Goal: Transaction & Acquisition: Subscribe to service/newsletter

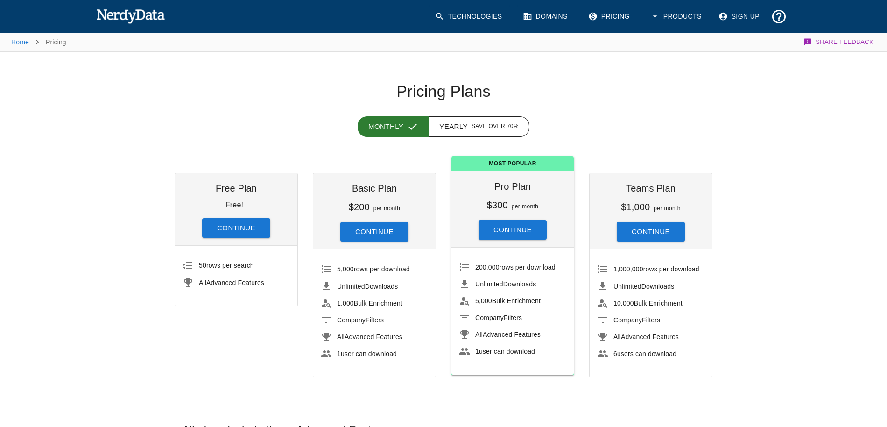
click at [233, 229] on button "Continue" at bounding box center [236, 228] width 68 height 20
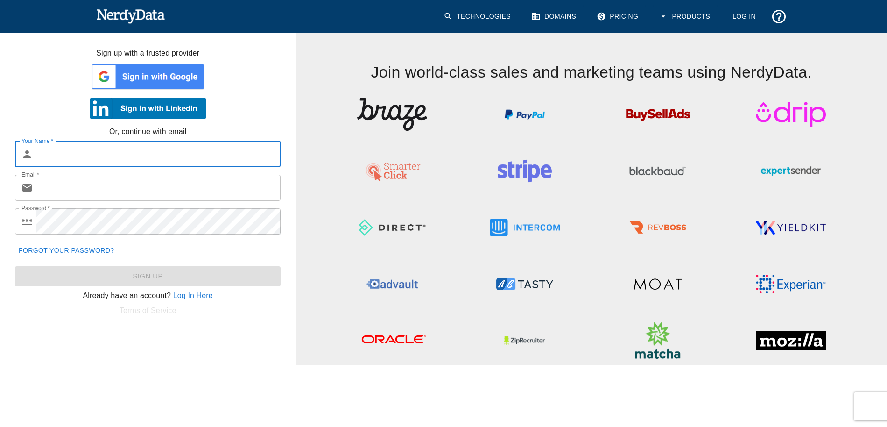
click at [186, 80] on img at bounding box center [148, 77] width 116 height 28
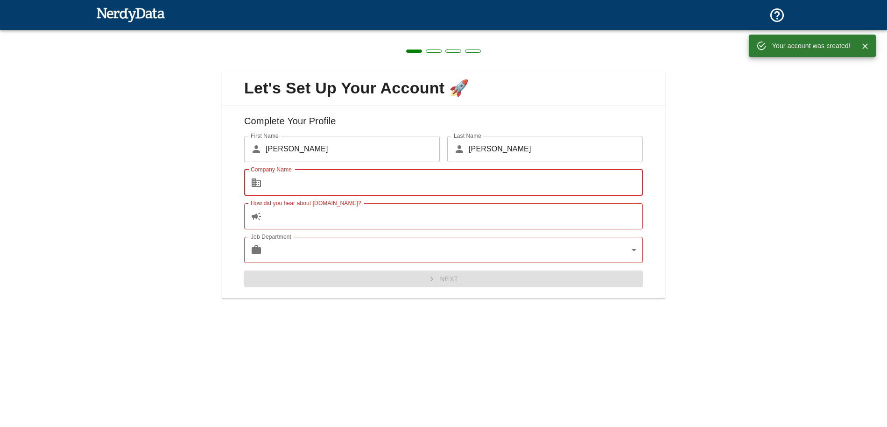
click at [321, 188] on input "Company Name" at bounding box center [454, 182] width 377 height 26
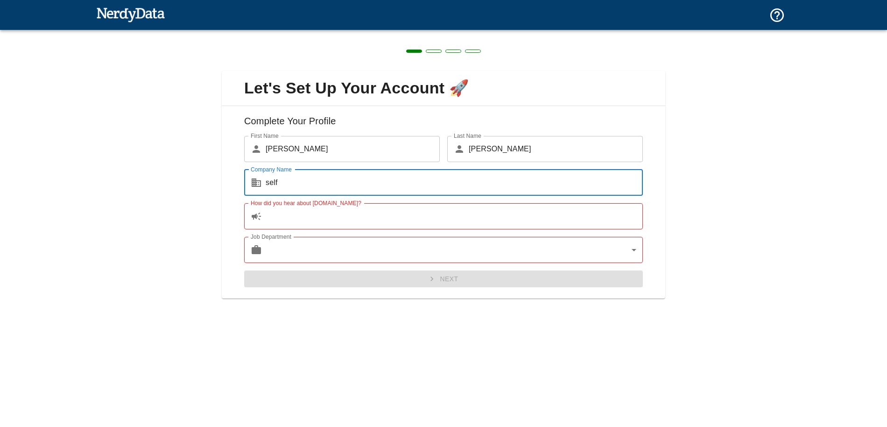
type input "self"
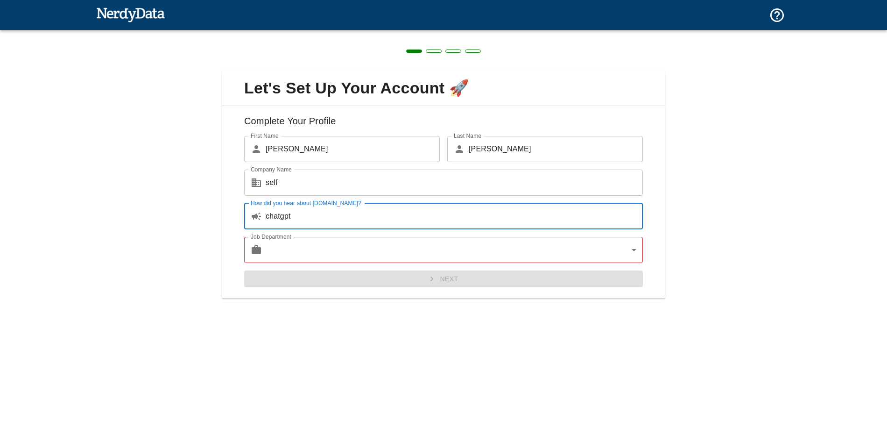
type input "chatgpt"
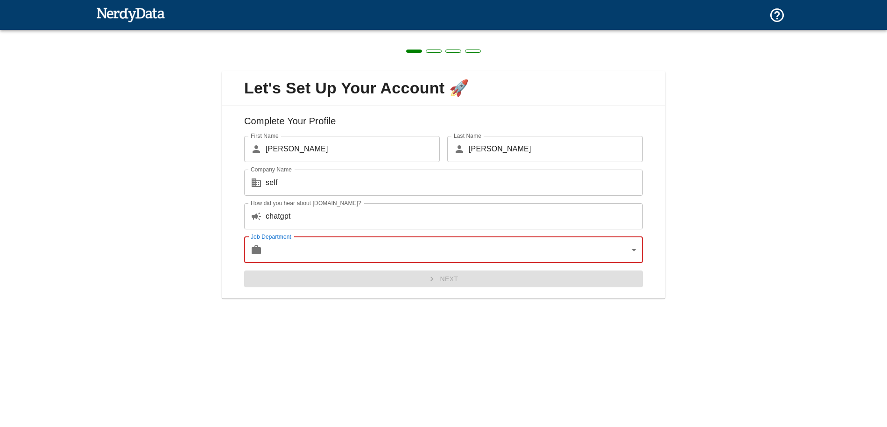
click at [349, 33] on body "Technologies Domains Pricing Products Create a Report Create a list of websites…" at bounding box center [443, 16] width 887 height 33
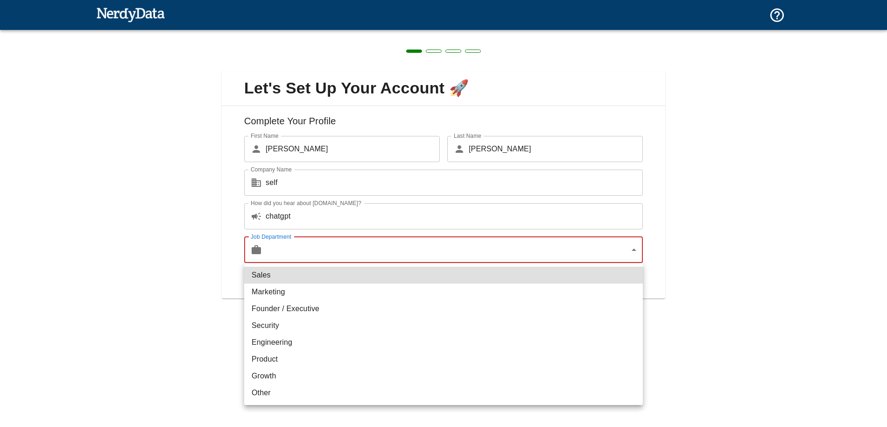
click at [294, 337] on li "Engineering" at bounding box center [443, 342] width 399 height 17
type input "engineering"
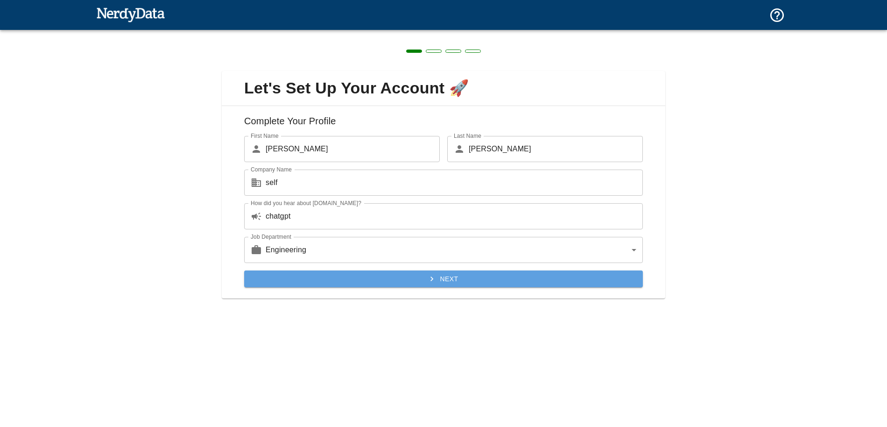
click at [448, 274] on button "Next" at bounding box center [443, 278] width 399 height 17
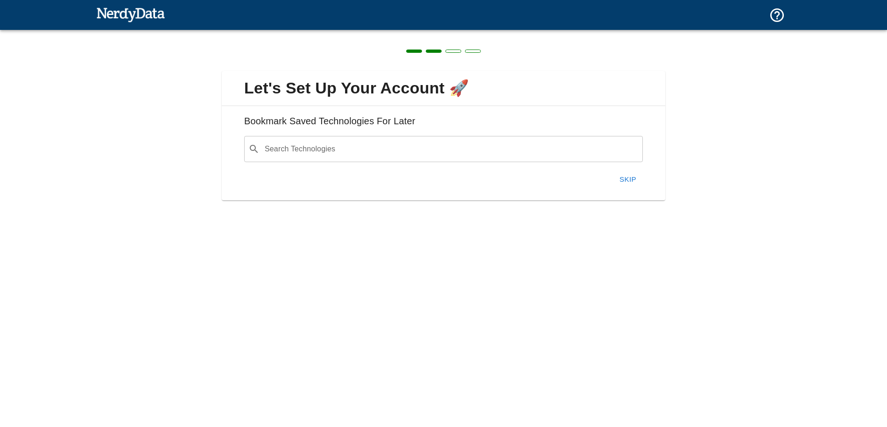
click at [452, 152] on input "Search Technologies" at bounding box center [450, 149] width 375 height 18
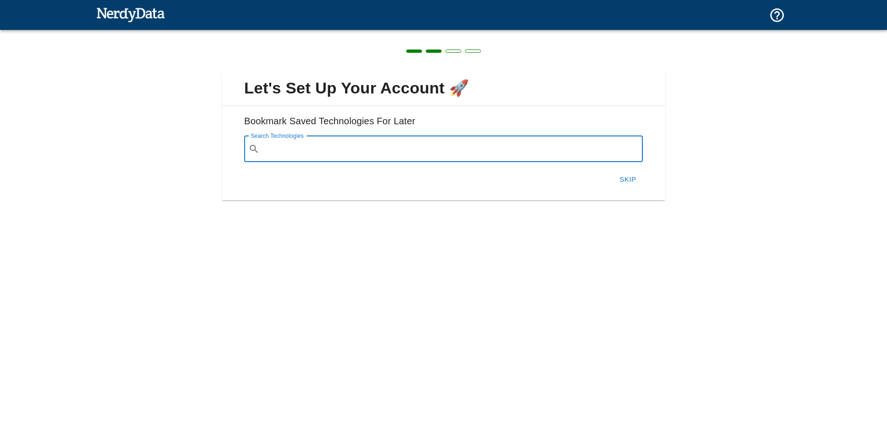
click at [626, 179] on button "Skip" at bounding box center [628, 179] width 30 height 20
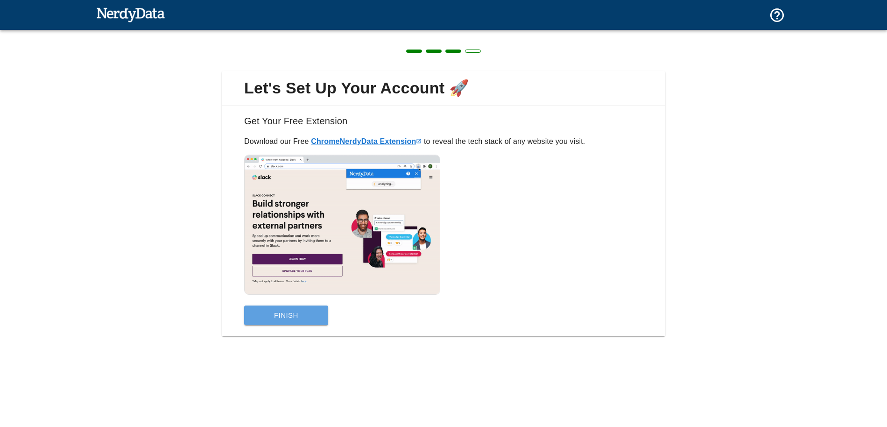
click at [304, 318] on button "Finish" at bounding box center [286, 315] width 84 height 20
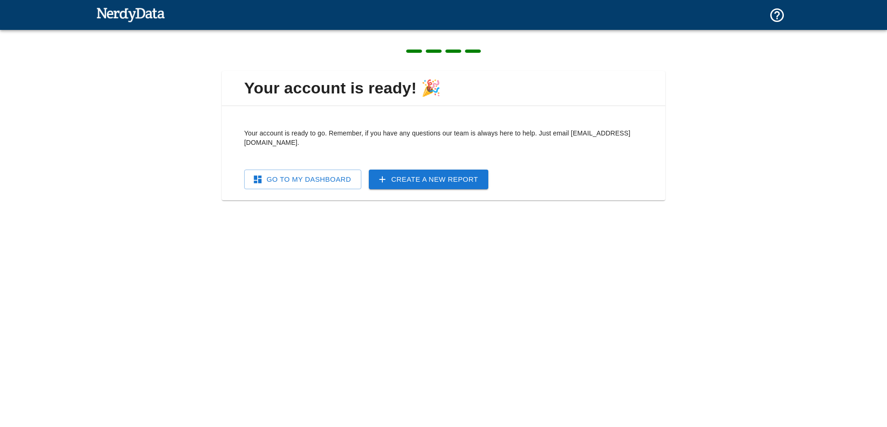
click at [334, 180] on link "Go To My Dashboard" at bounding box center [302, 179] width 117 height 20
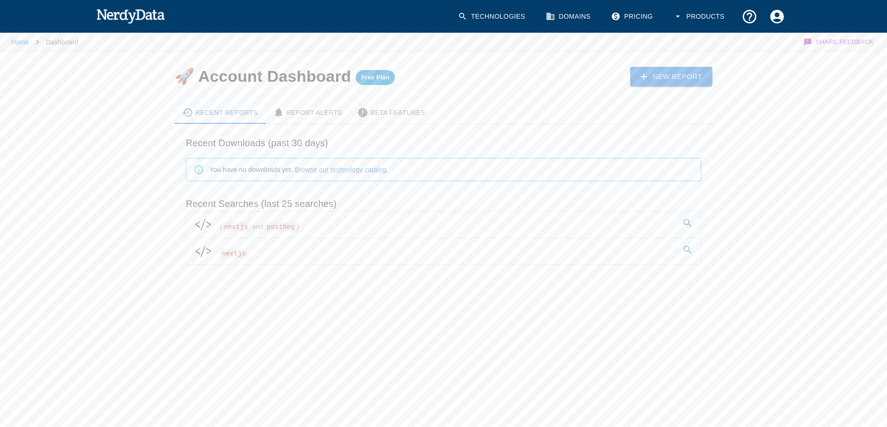
click at [364, 228] on link "( nextjs and posthog )" at bounding box center [443, 225] width 515 height 26
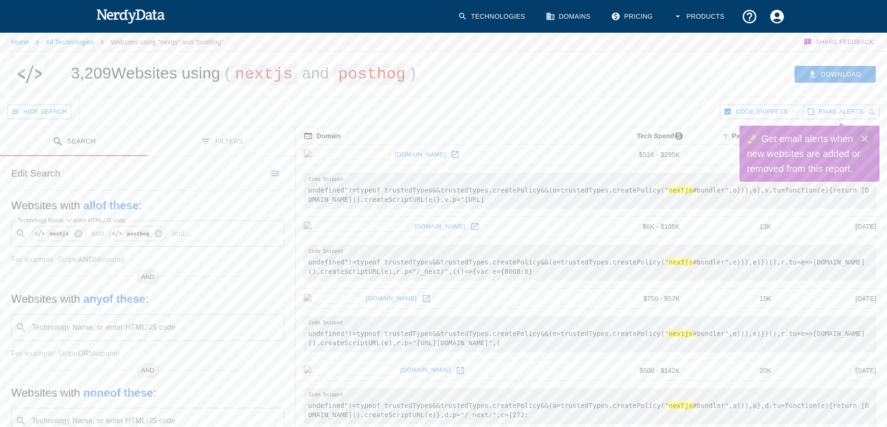
click at [869, 141] on icon "Close" at bounding box center [864, 138] width 11 height 11
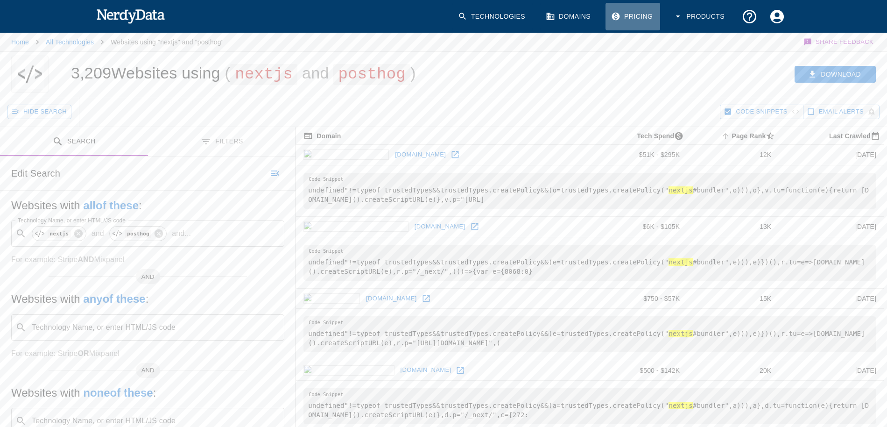
click at [643, 14] on link "Pricing" at bounding box center [633, 17] width 55 height 28
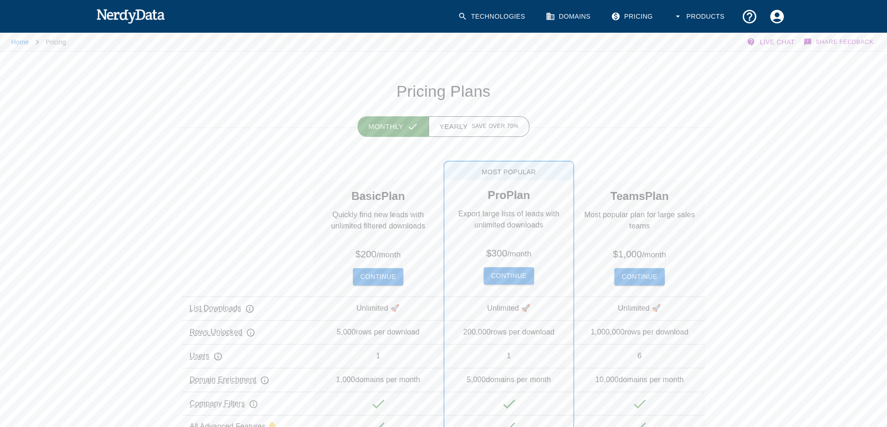
click at [633, 18] on link "Pricing" at bounding box center [633, 17] width 55 height 28
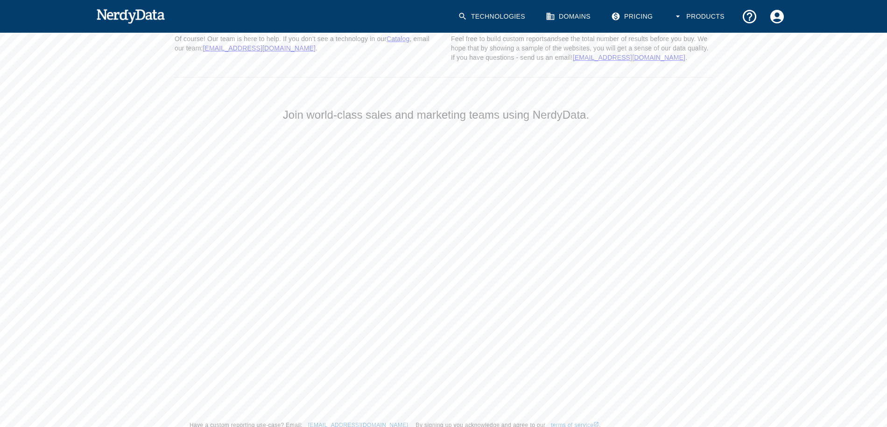
scroll to position [879, 0]
